Goal: Use online tool/utility: Utilize a website feature to perform a specific function

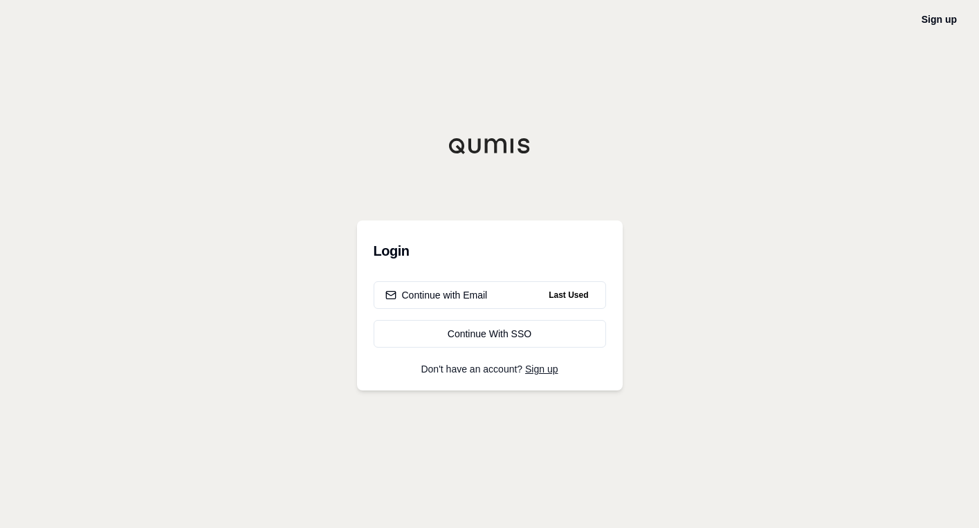
drag, startPoint x: 26, startPoint y: 188, endPoint x: 37, endPoint y: 192, distance: 11.2
click at [28, 189] on div "Sign up Login Continue with Email Last Used Continue With SSO Don't have an acc…" at bounding box center [489, 264] width 979 height 528
click at [470, 293] on div "Continue with Email" at bounding box center [436, 295] width 102 height 14
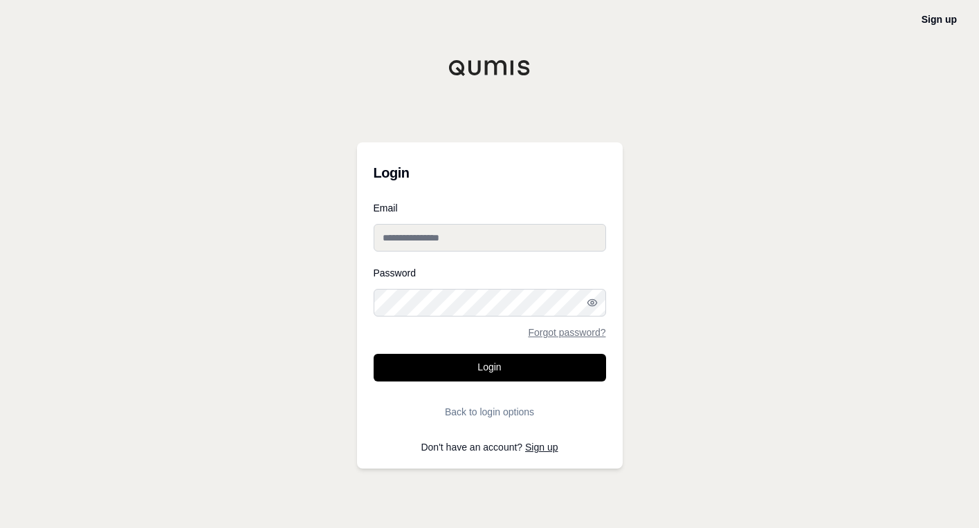
type input "**********"
click at [476, 369] on button "Login" at bounding box center [489, 368] width 232 height 28
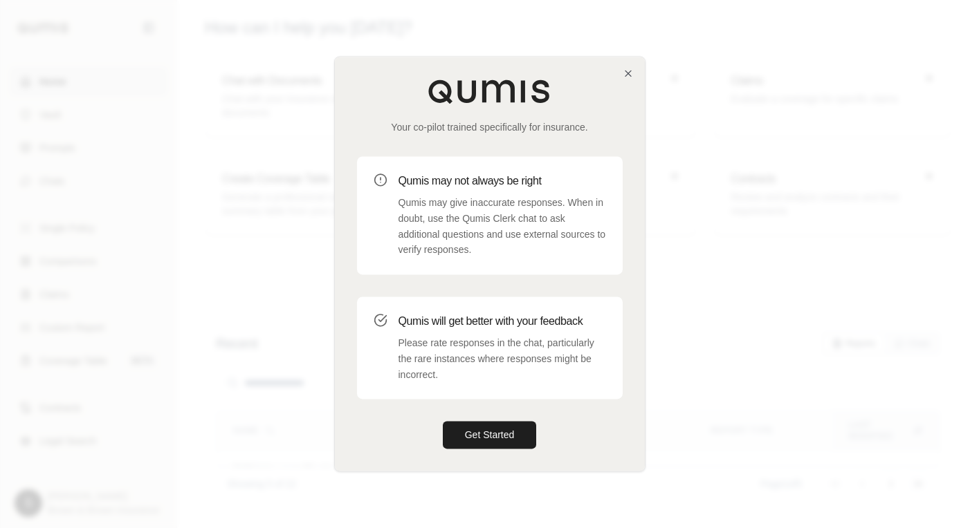
click at [488, 435] on button "Get Started" at bounding box center [490, 436] width 94 height 28
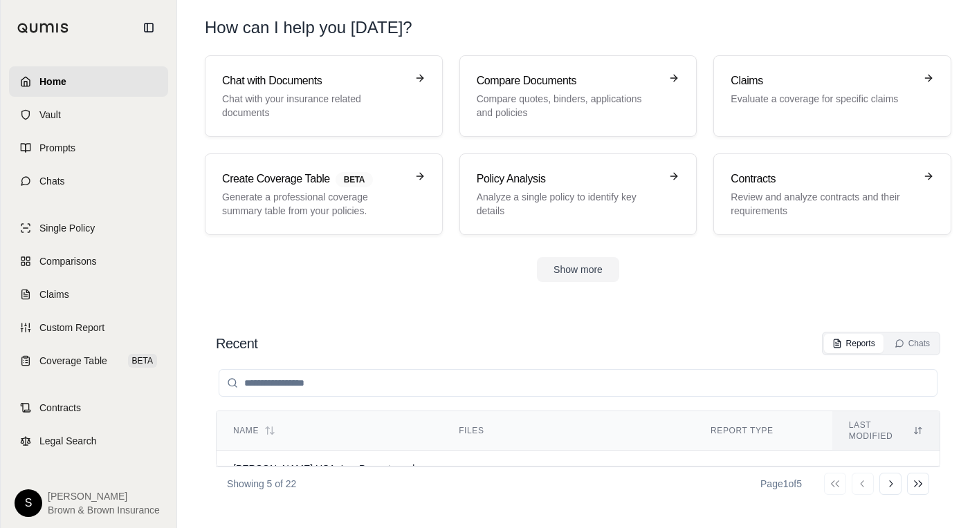
click at [506, 174] on h3 "Policy Analysis" at bounding box center [568, 179] width 184 height 17
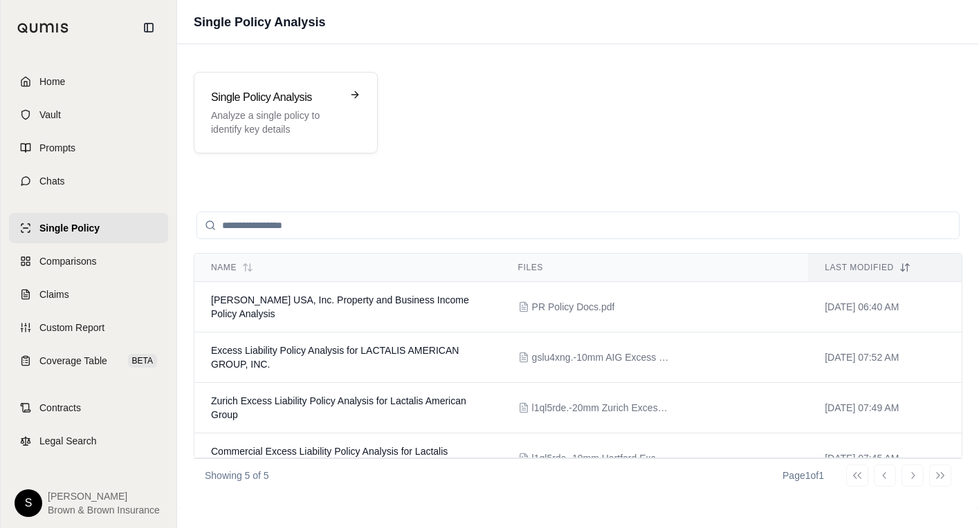
click at [358, 104] on div "Single Policy Analysis Analyze a single policy to identify key details" at bounding box center [285, 112] width 149 height 47
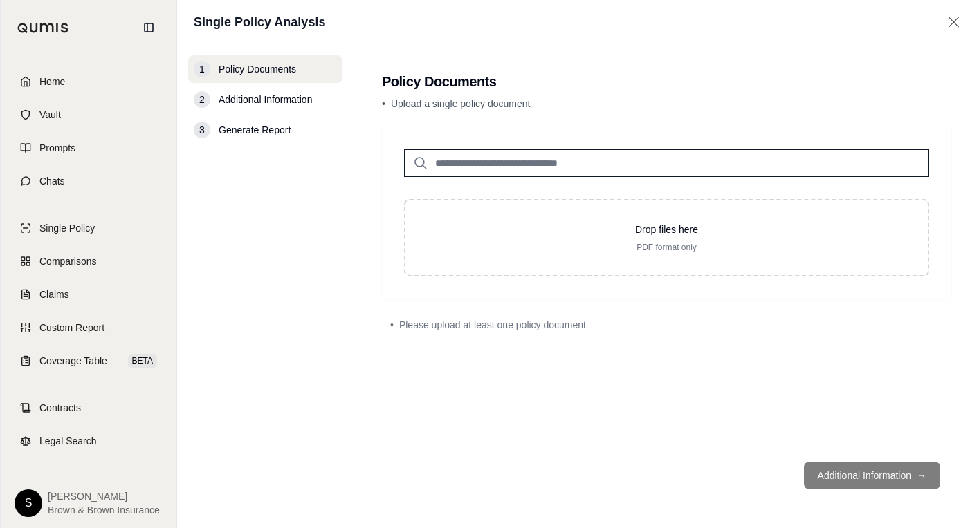
click at [621, 243] on p "PDF format only" at bounding box center [666, 247] width 478 height 11
type input "**********"
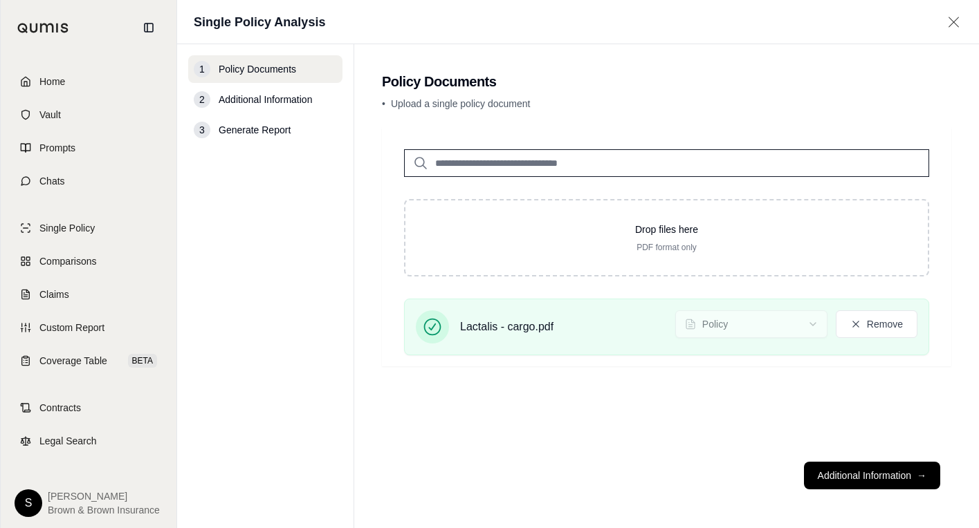
click at [884, 476] on button "Additional Information →" at bounding box center [872, 476] width 136 height 28
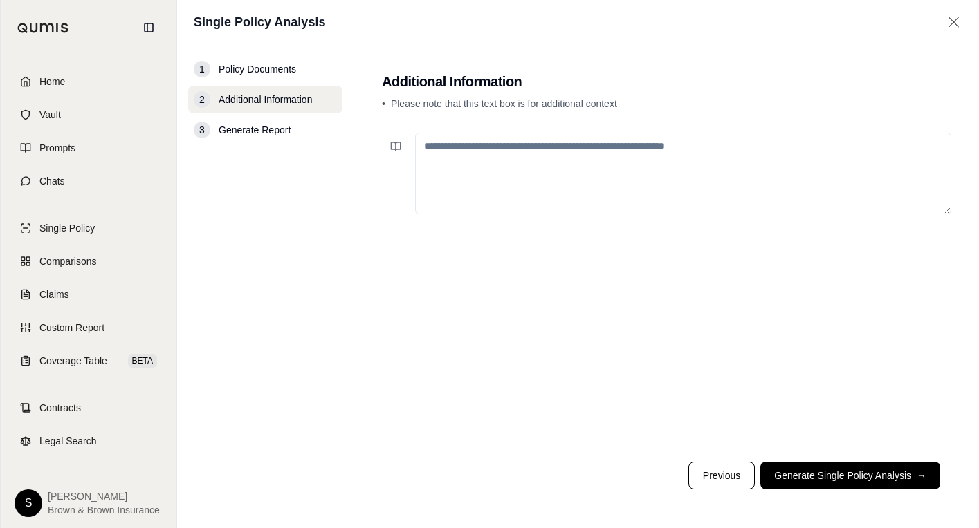
click at [787, 465] on button "Generate Single Policy Analysis →" at bounding box center [850, 476] width 180 height 28
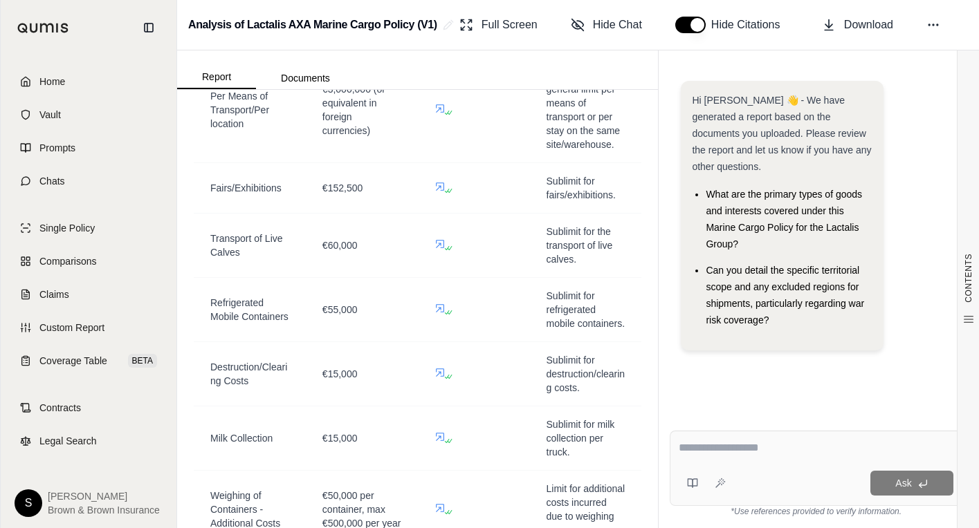
scroll to position [1033, 0]
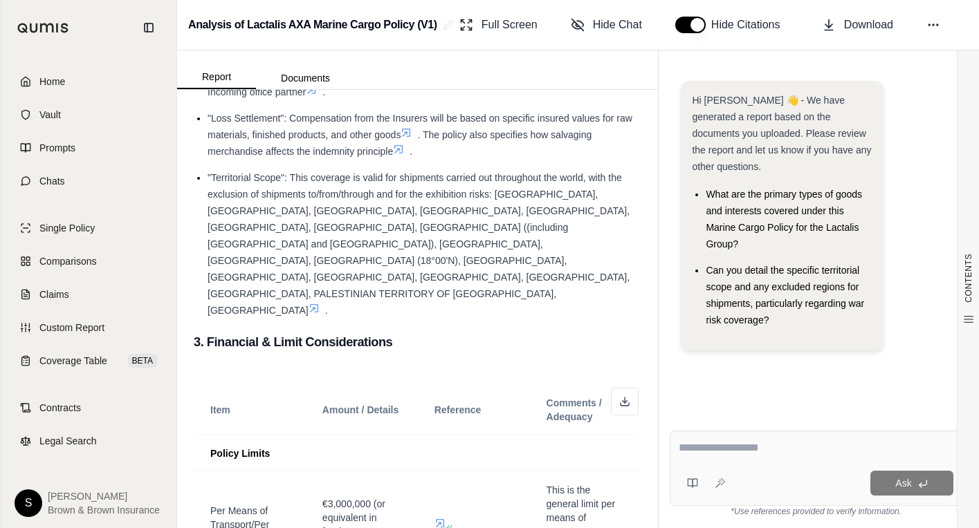
click at [943, 21] on button at bounding box center [932, 24] width 25 height 25
click at [867, 23] on span "Download" at bounding box center [868, 25] width 49 height 17
